Goal: Task Accomplishment & Management: Manage account settings

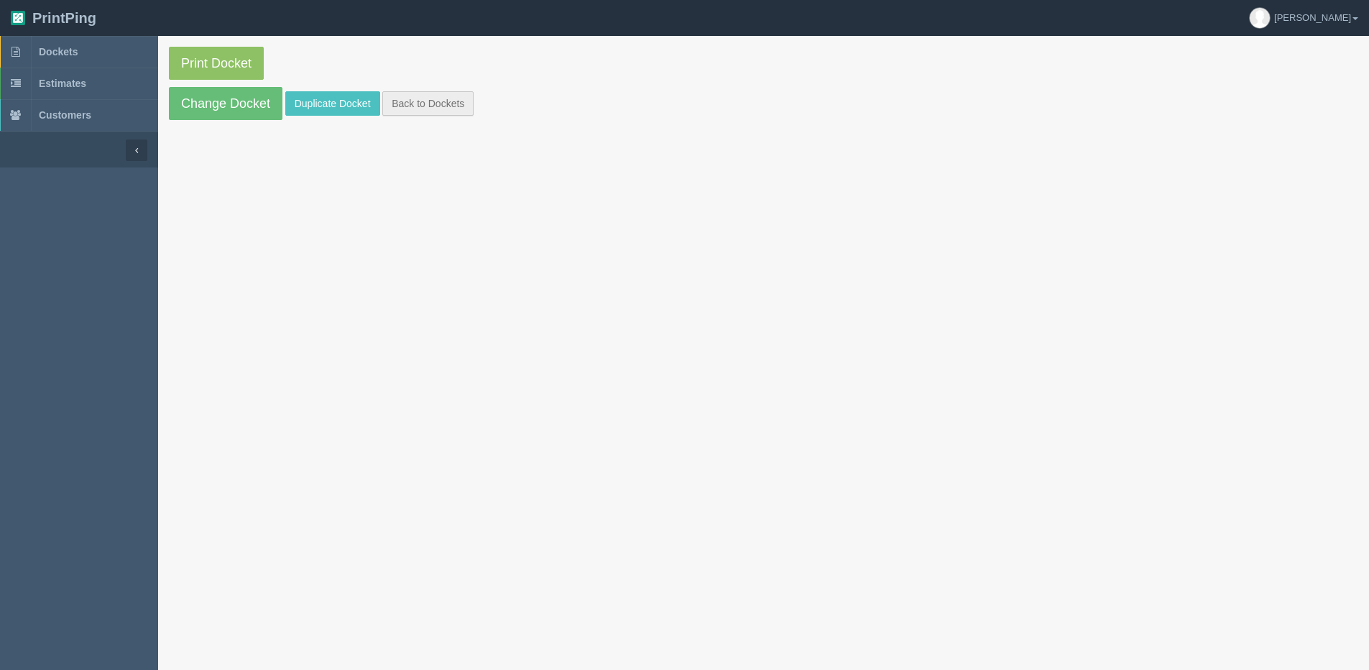
drag, startPoint x: 405, startPoint y: 116, endPoint x: 424, endPoint y: 105, distance: 21.6
click at [405, 115] on section "Print Docket Change Docket Duplicate Docket Back to Dockets" at bounding box center [763, 83] width 1211 height 95
click at [427, 102] on link "Back to Dockets" at bounding box center [427, 103] width 91 height 24
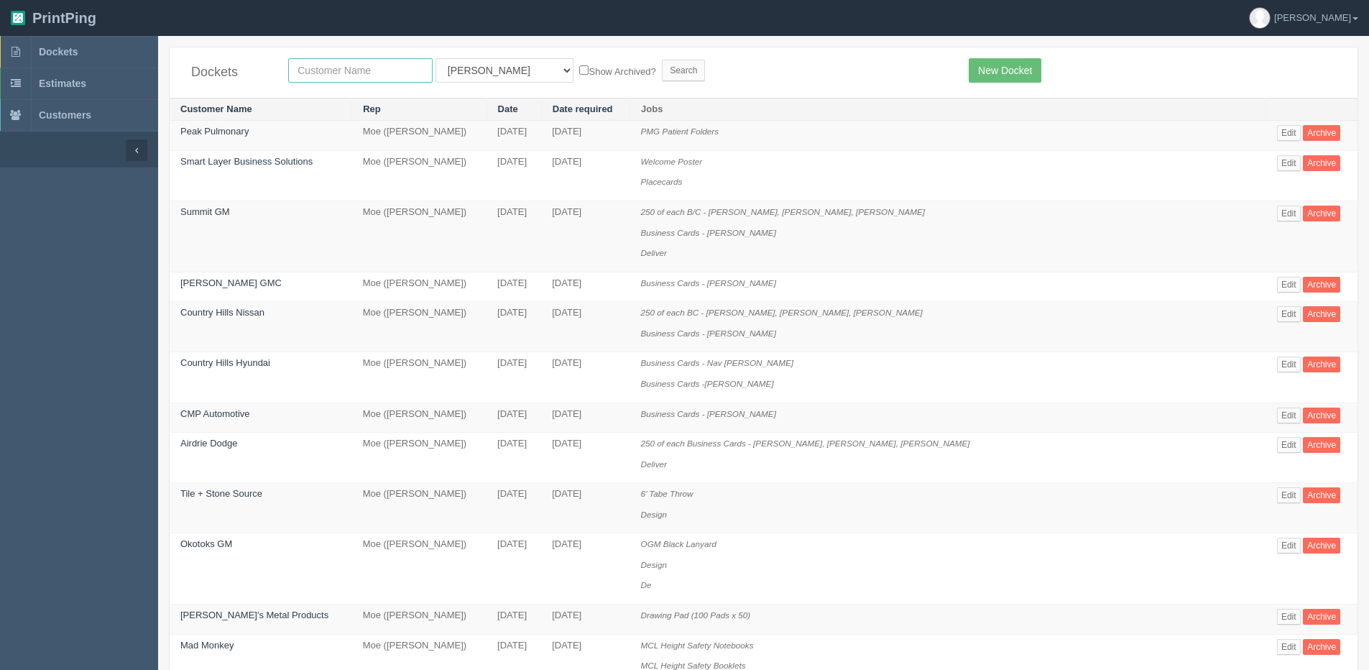
click at [318, 70] on input "text" at bounding box center [360, 70] width 144 height 24
type input "mad"
click at [662, 60] on input "Search" at bounding box center [683, 71] width 43 height 22
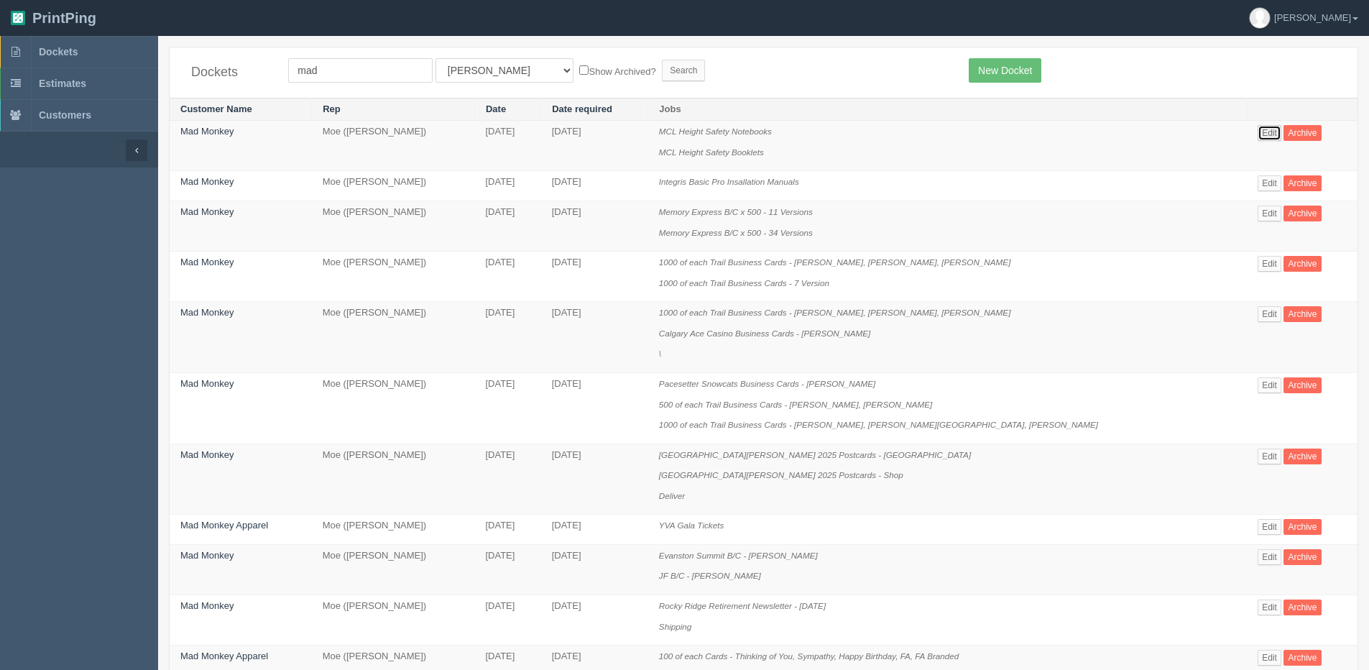
click at [1257, 135] on link "Edit" at bounding box center [1269, 133] width 24 height 16
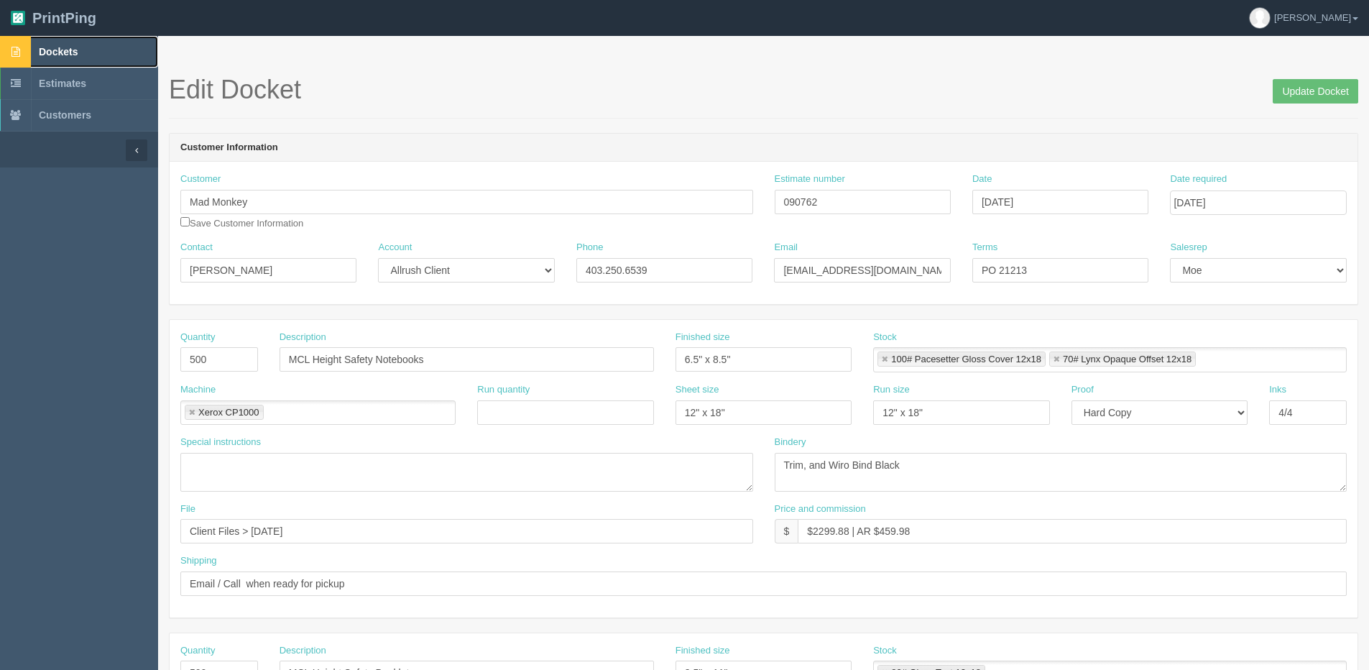
click at [68, 50] on span "Dockets" at bounding box center [58, 51] width 39 height 11
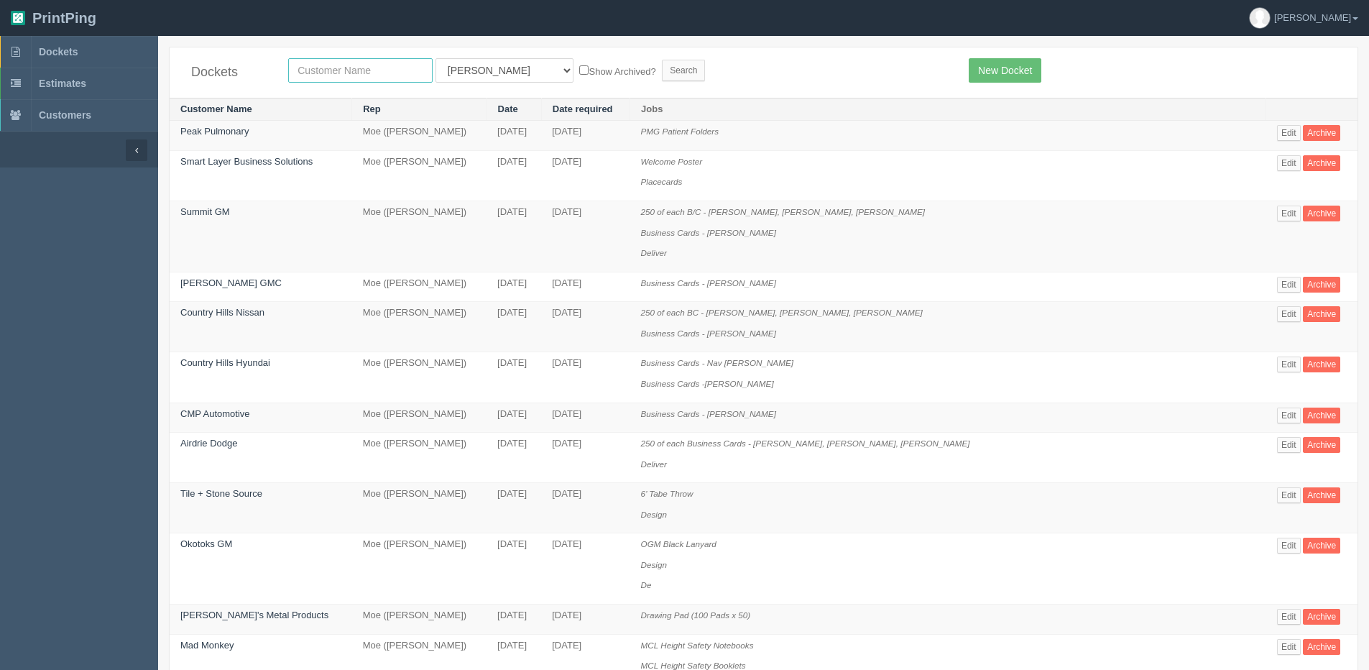
click at [343, 60] on input "text" at bounding box center [360, 70] width 144 height 24
type input "tile"
click at [662, 60] on input "Search" at bounding box center [683, 71] width 43 height 22
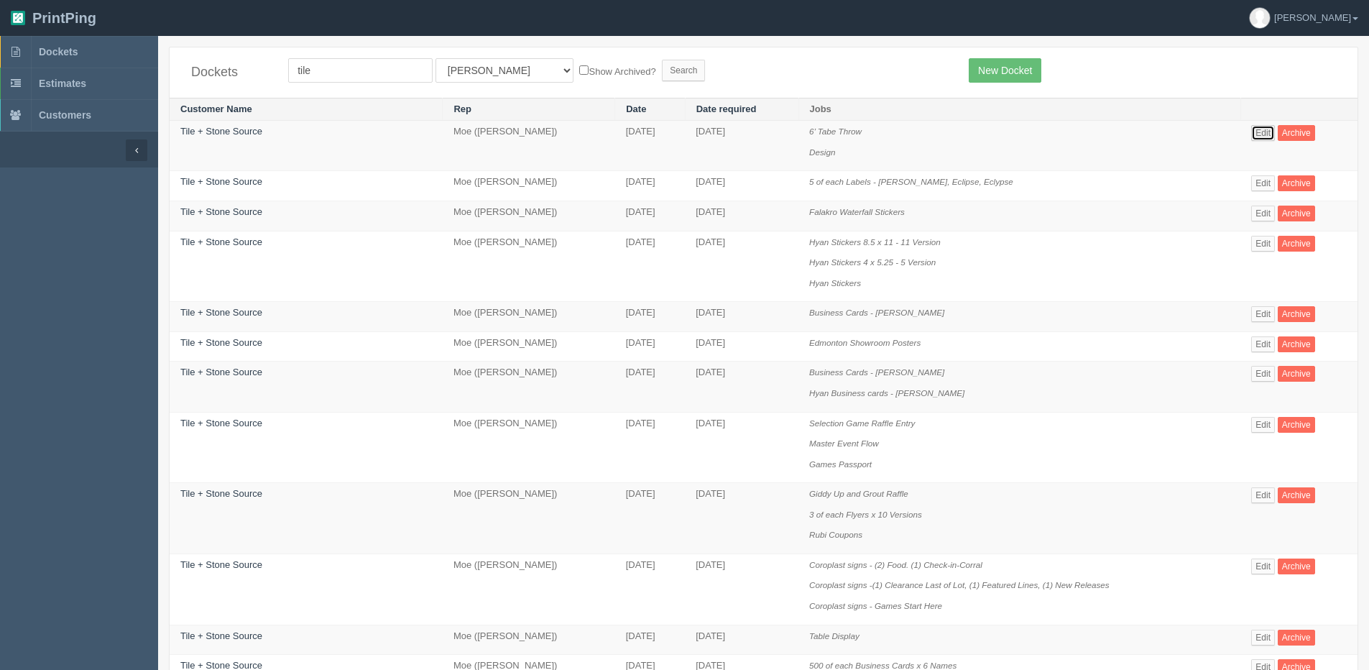
drag, startPoint x: 1264, startPoint y: 131, endPoint x: 1254, endPoint y: 134, distance: 11.4
click at [1262, 133] on link "Edit" at bounding box center [1263, 133] width 24 height 16
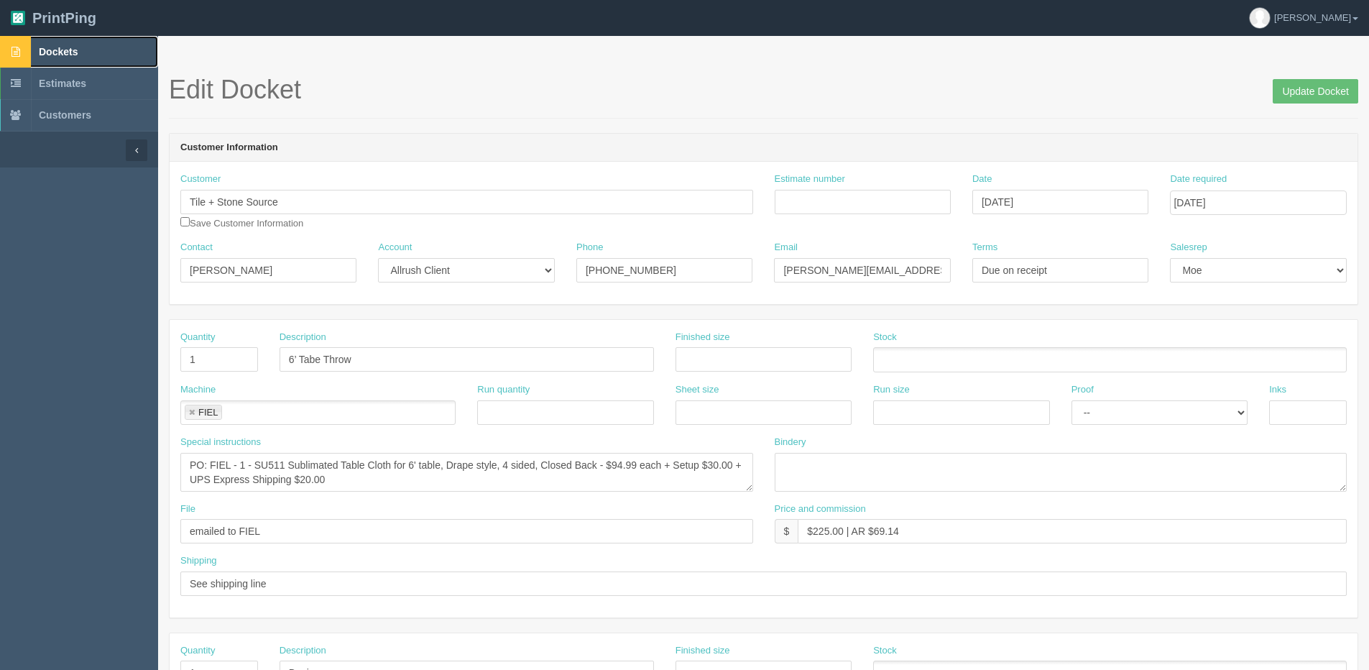
click at [86, 46] on link "Dockets" at bounding box center [79, 52] width 158 height 32
